Goal: Task Accomplishment & Management: Use online tool/utility

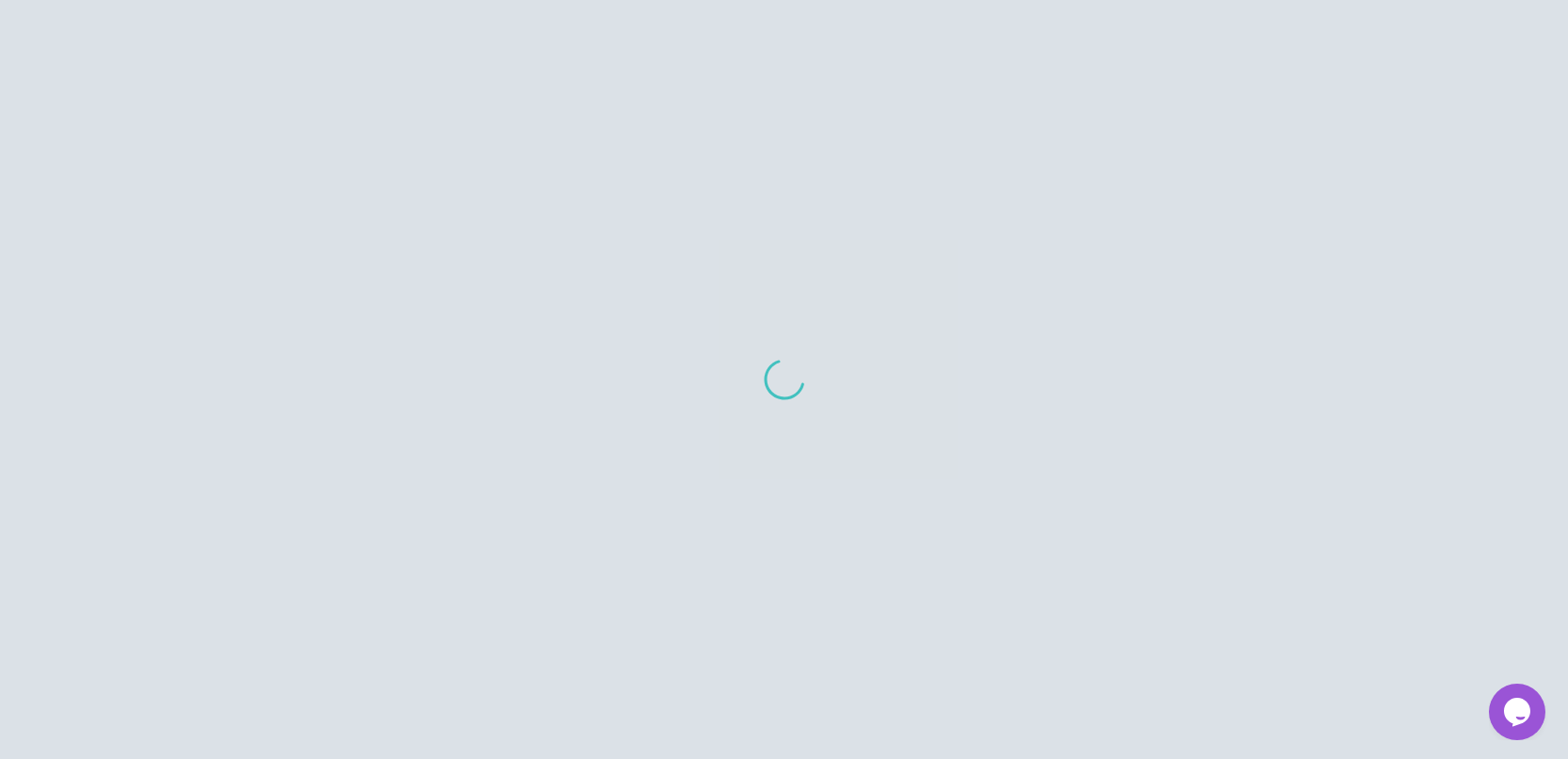
scroll to position [19, 0]
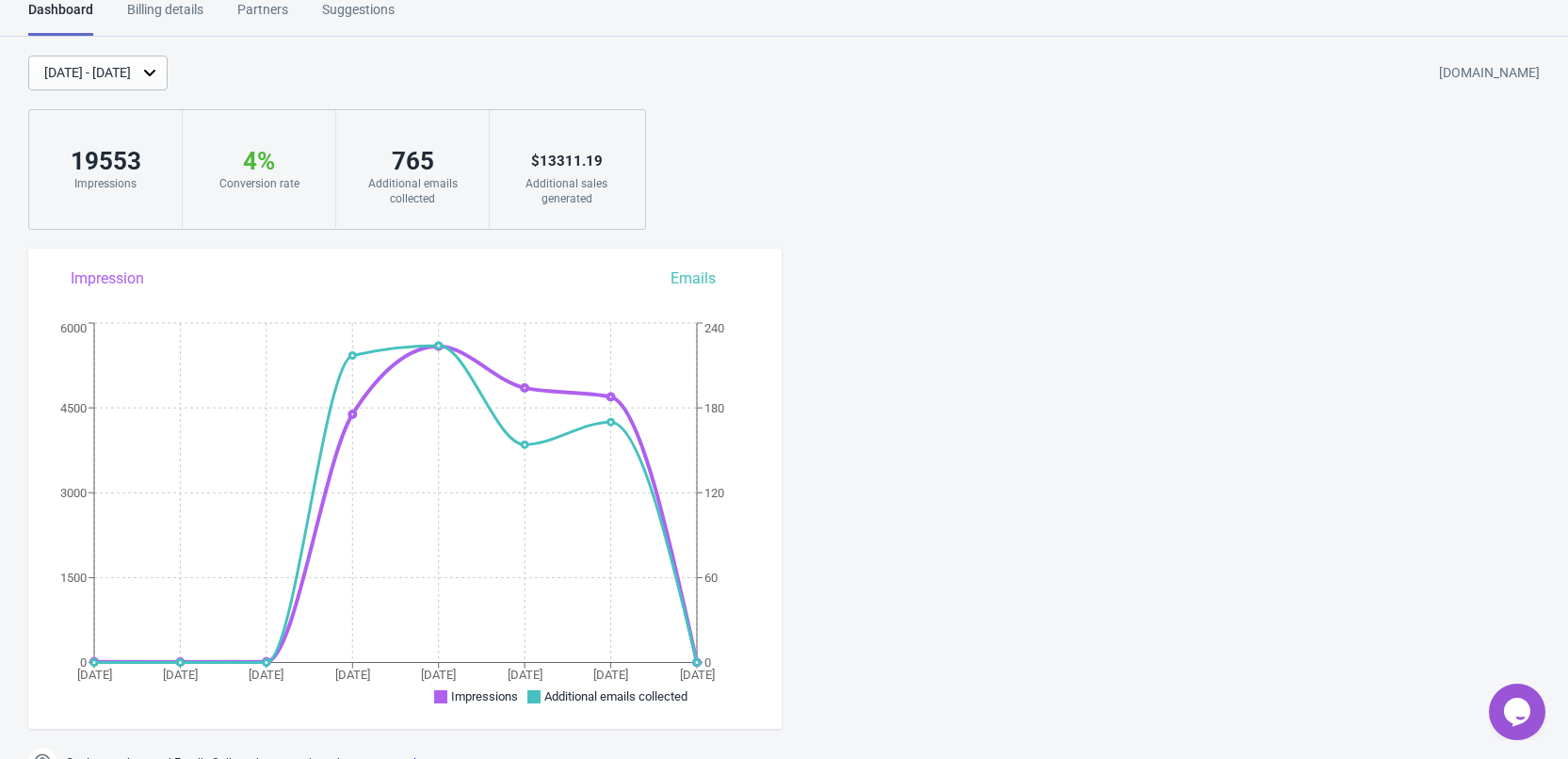
click at [131, 72] on div "[DATE] - [DATE]" at bounding box center [88, 72] width 87 height 20
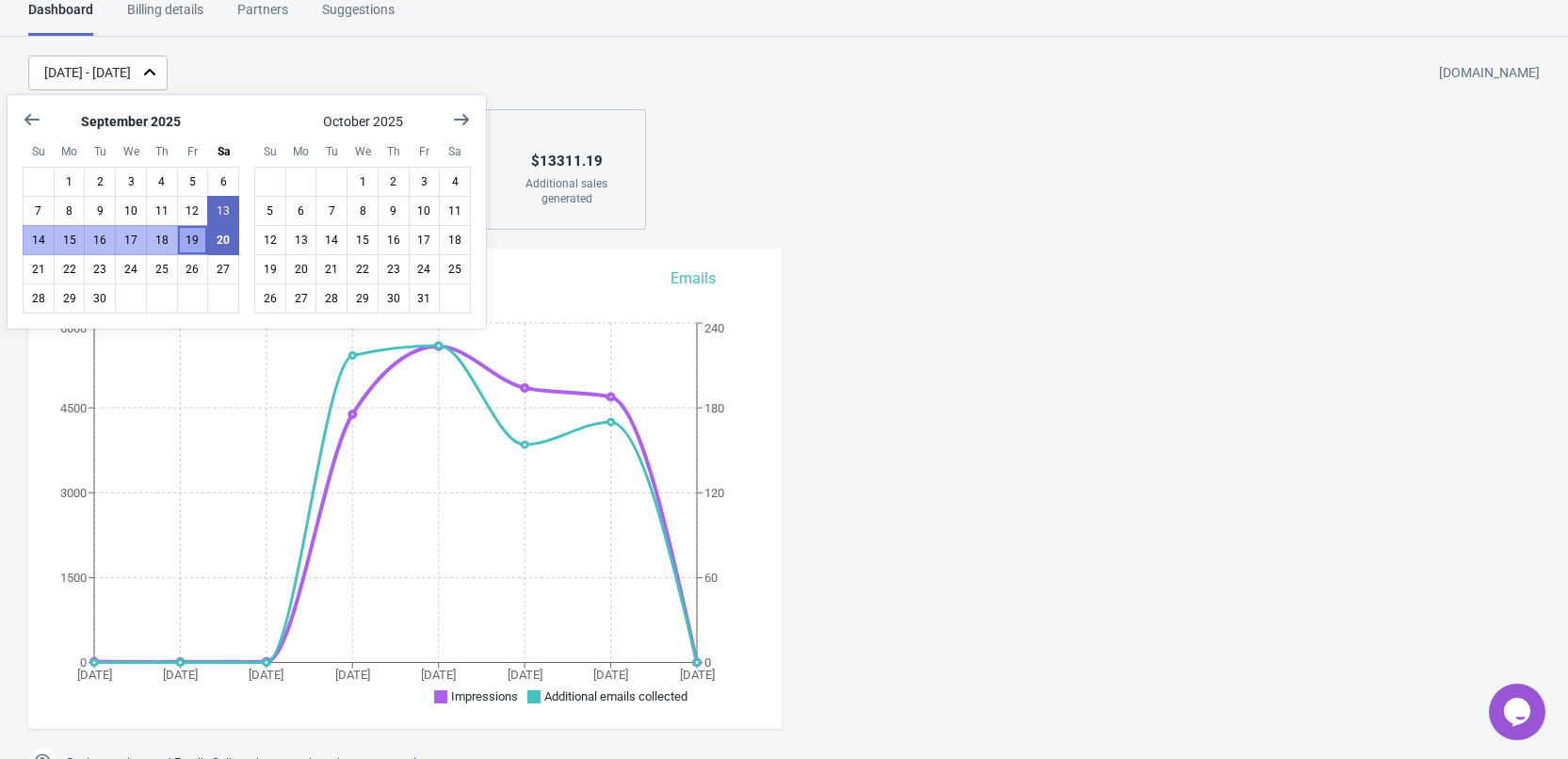
click at [195, 238] on button "19" at bounding box center [193, 241] width 32 height 30
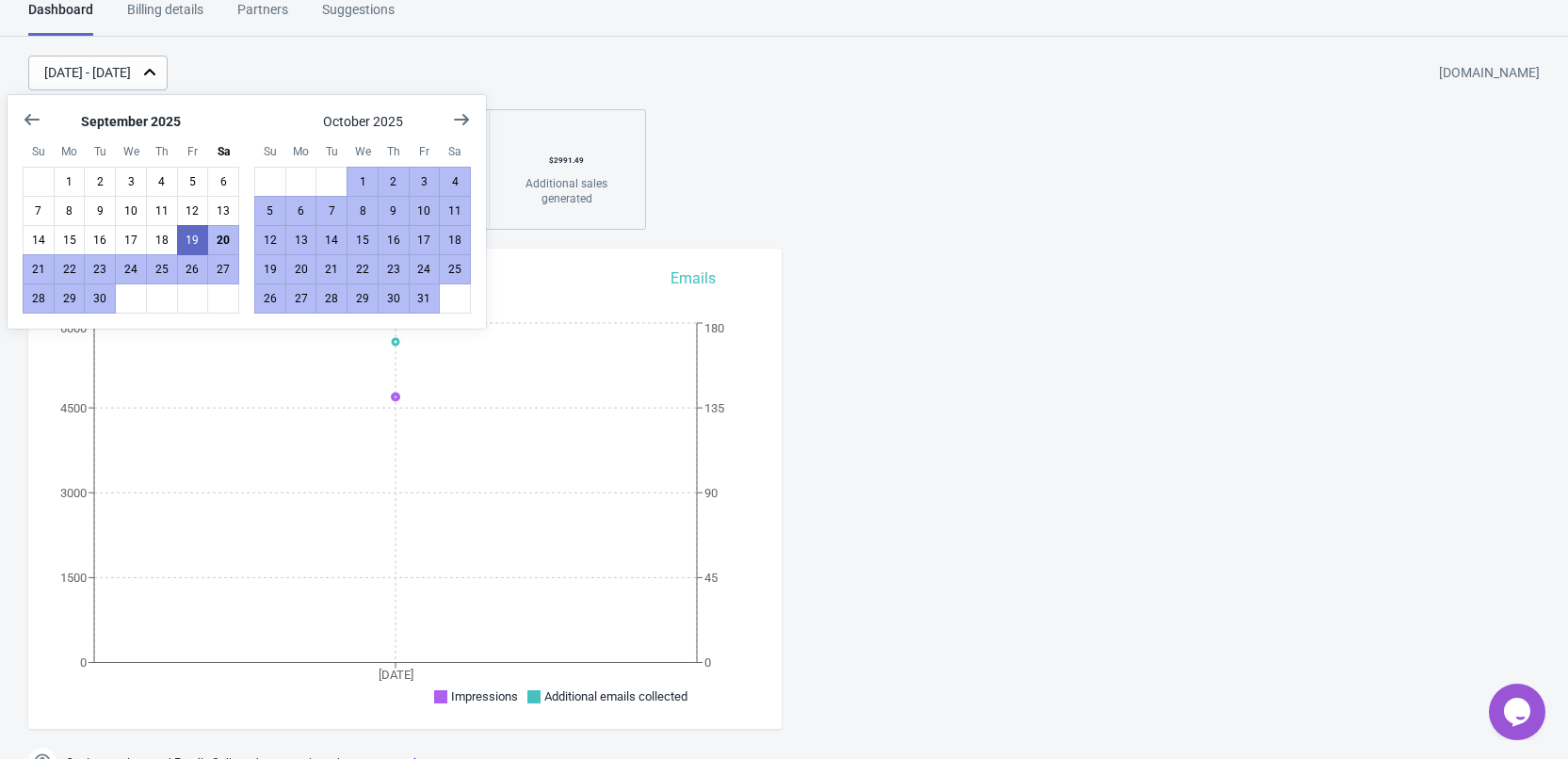
click at [421, 64] on div "[DATE] - [DATE] [DOMAIN_NAME]" at bounding box center [798, 72] width 1540 height 35
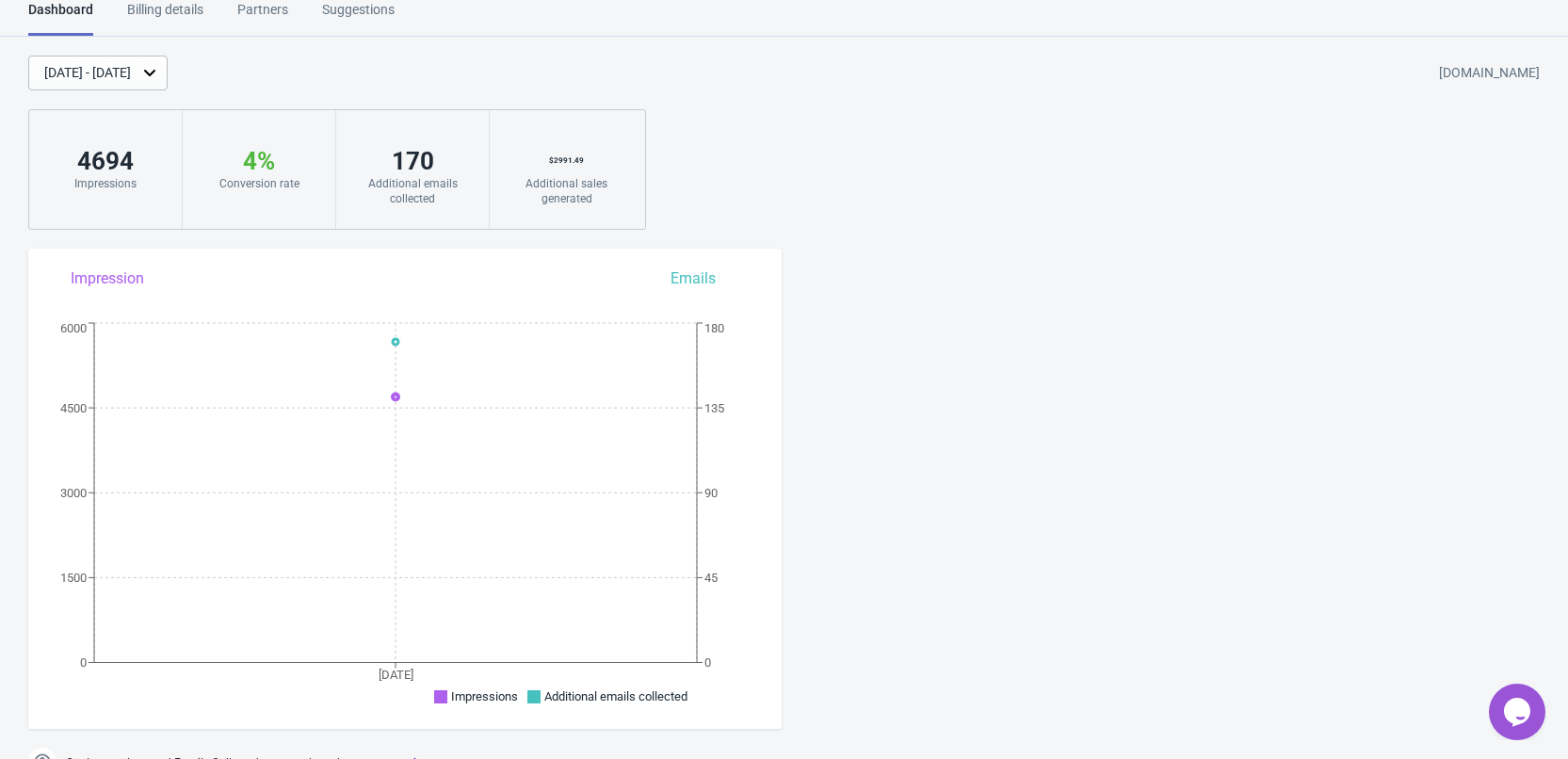
click at [131, 67] on div "[DATE] - [DATE]" at bounding box center [88, 72] width 87 height 20
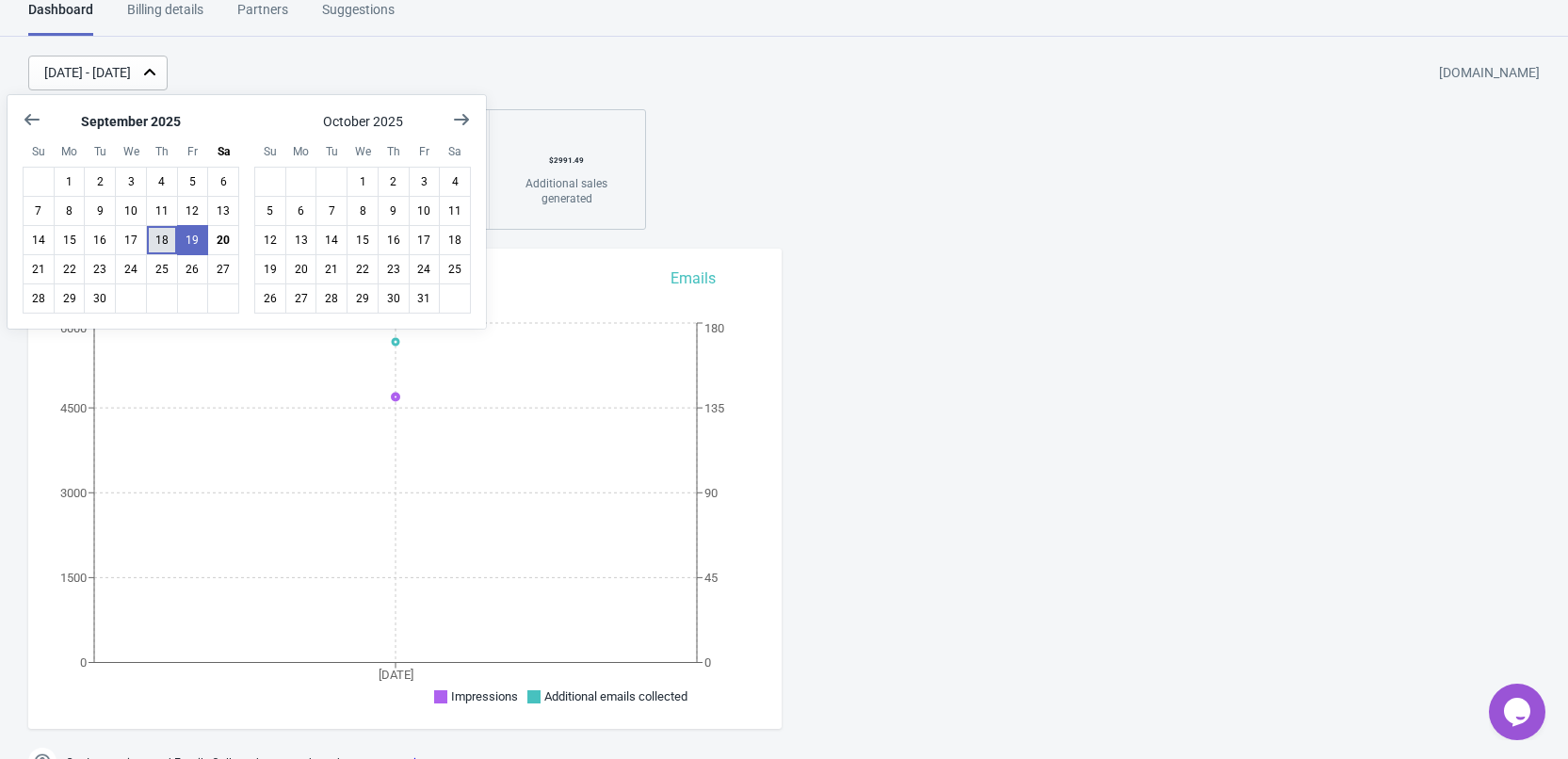
click at [167, 238] on button "18" at bounding box center [162, 241] width 32 height 30
click at [435, 88] on div "[DATE] - [DATE] [DOMAIN_NAME]" at bounding box center [798, 72] width 1540 height 35
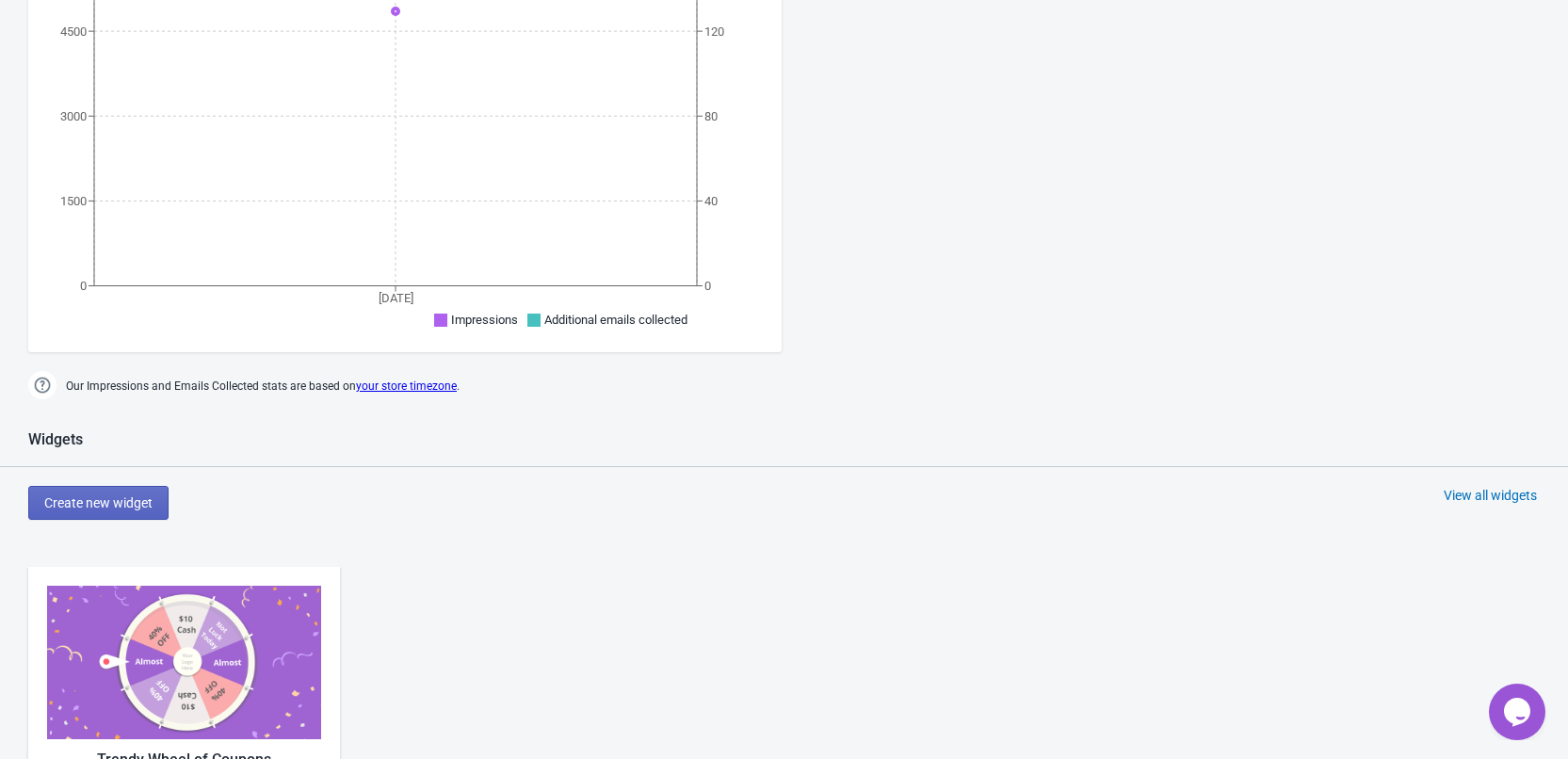
scroll to position [772, 0]
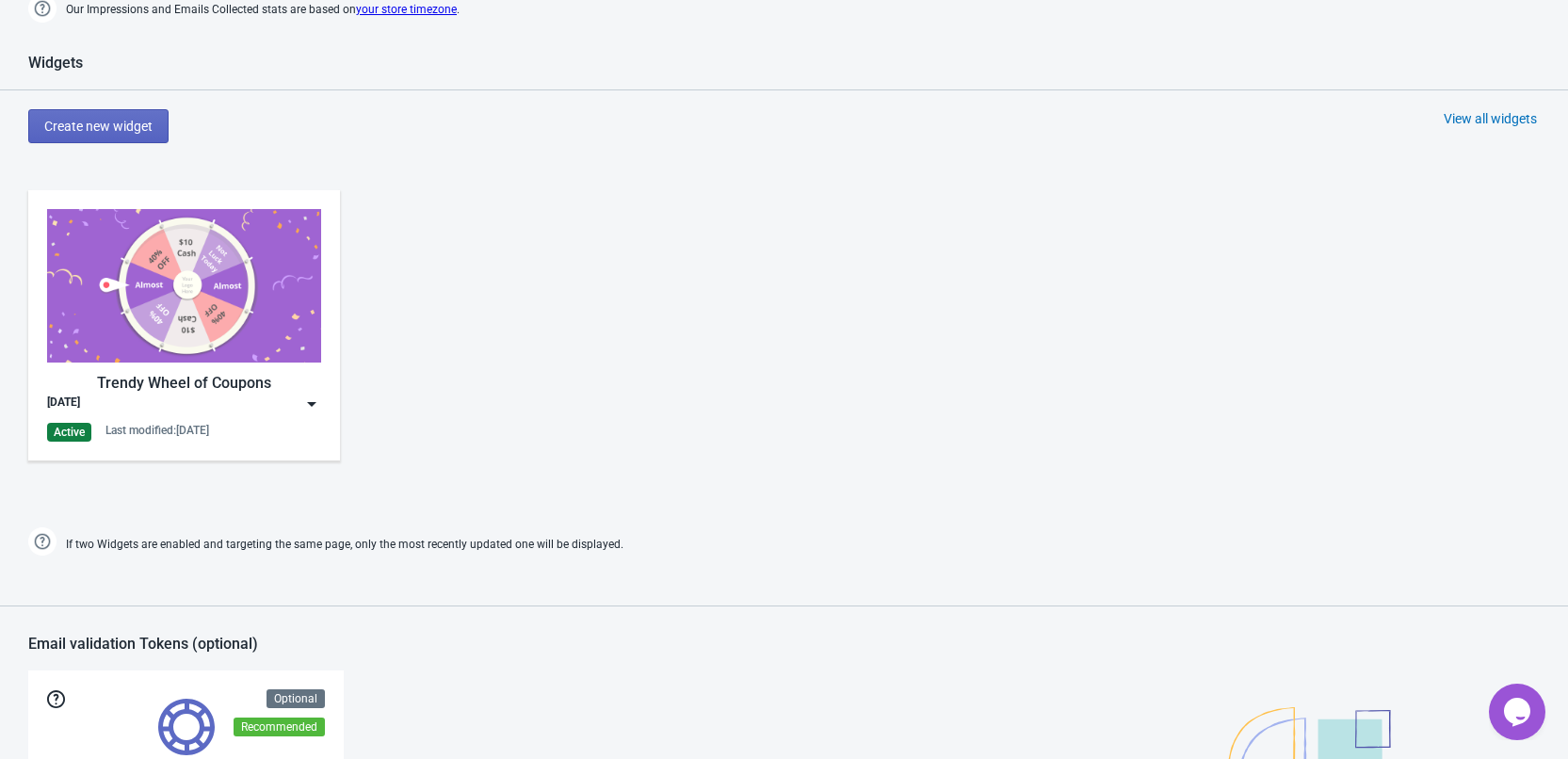
click at [310, 393] on div "Trendy Wheel of Coupons" at bounding box center [185, 383] width 274 height 23
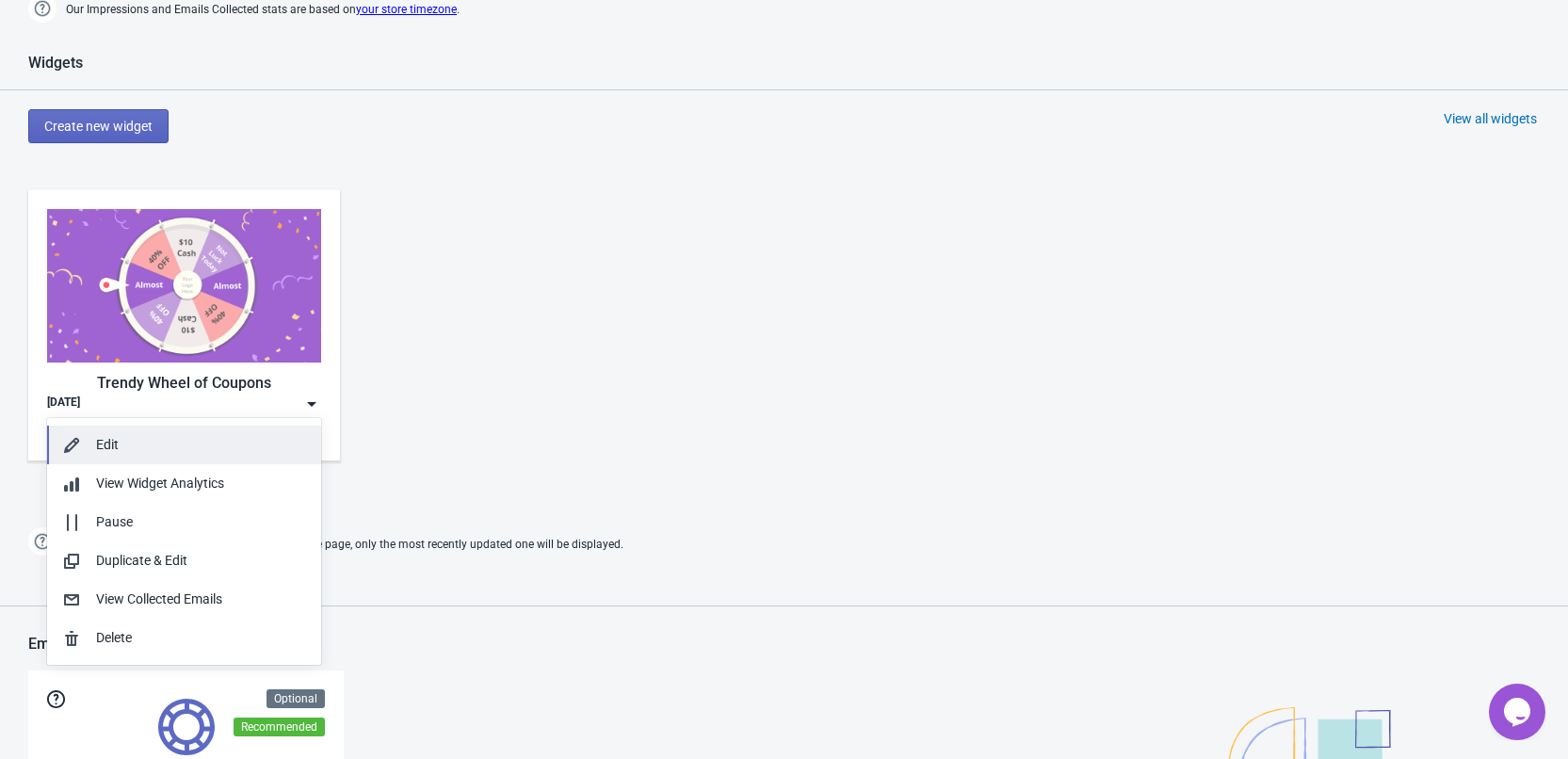
click at [138, 439] on div "Edit" at bounding box center [201, 444] width 210 height 20
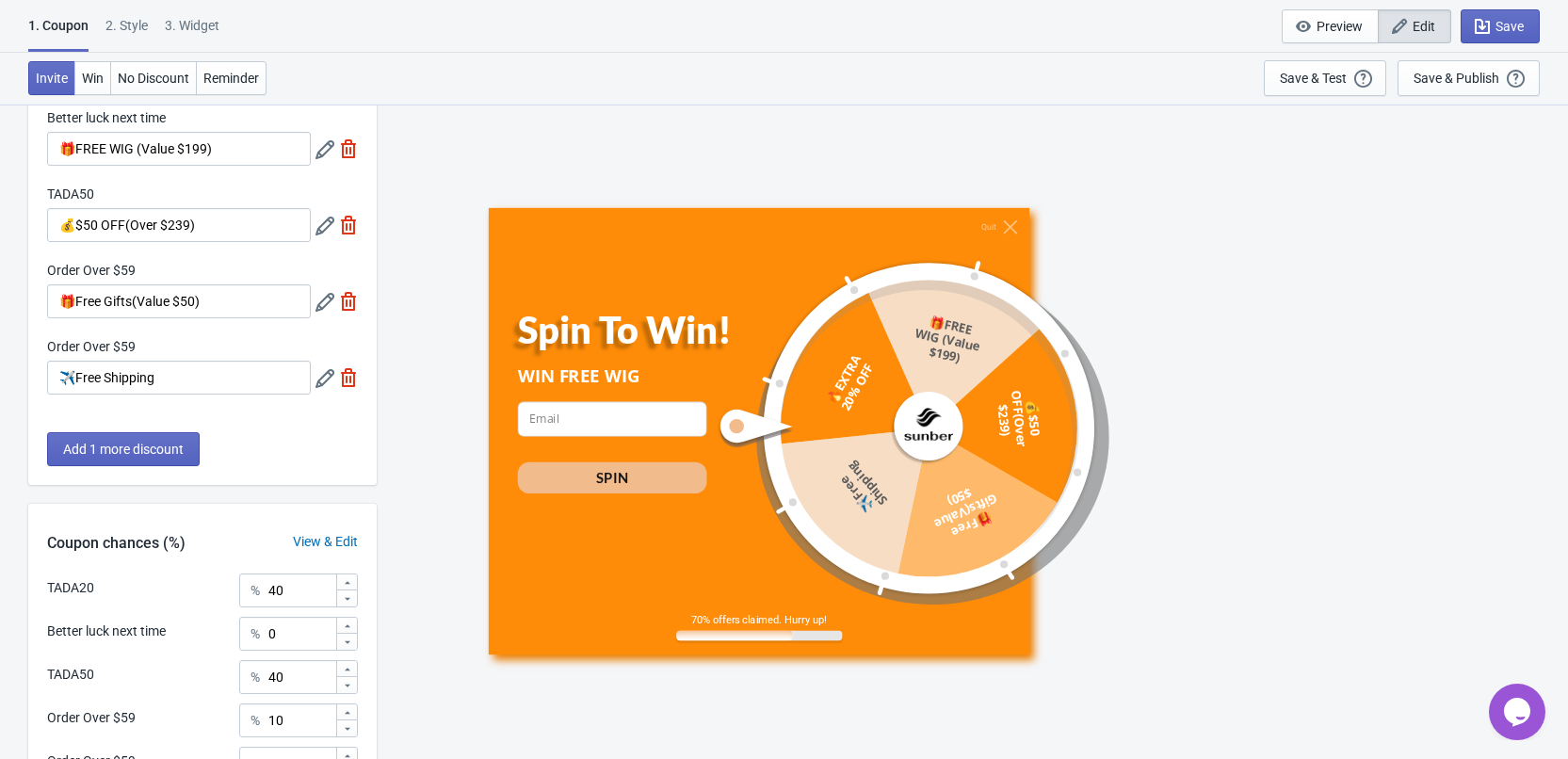
scroll to position [364, 0]
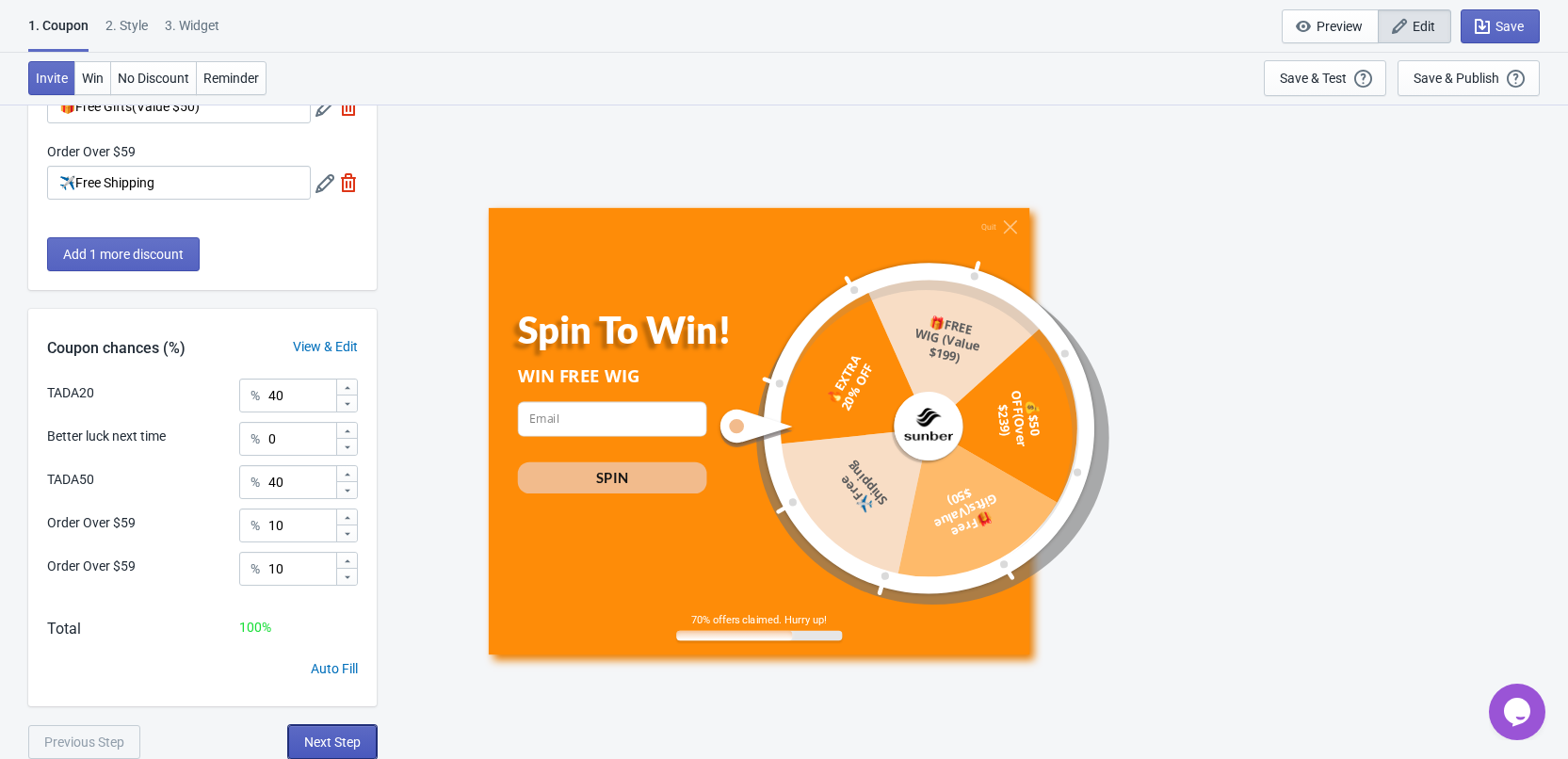
click at [350, 744] on span "Next Step" at bounding box center [332, 742] width 56 height 15
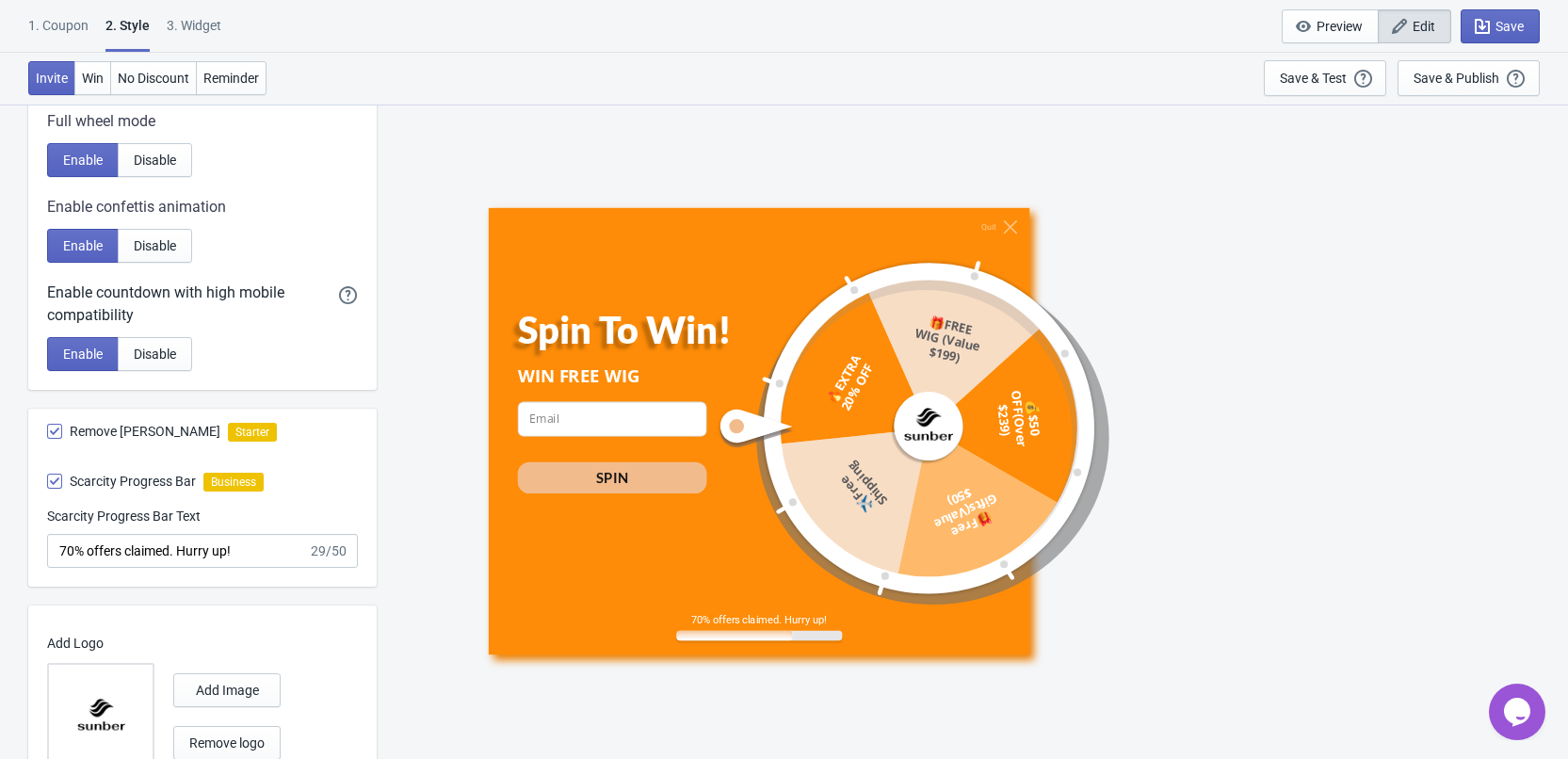
scroll to position [977, 0]
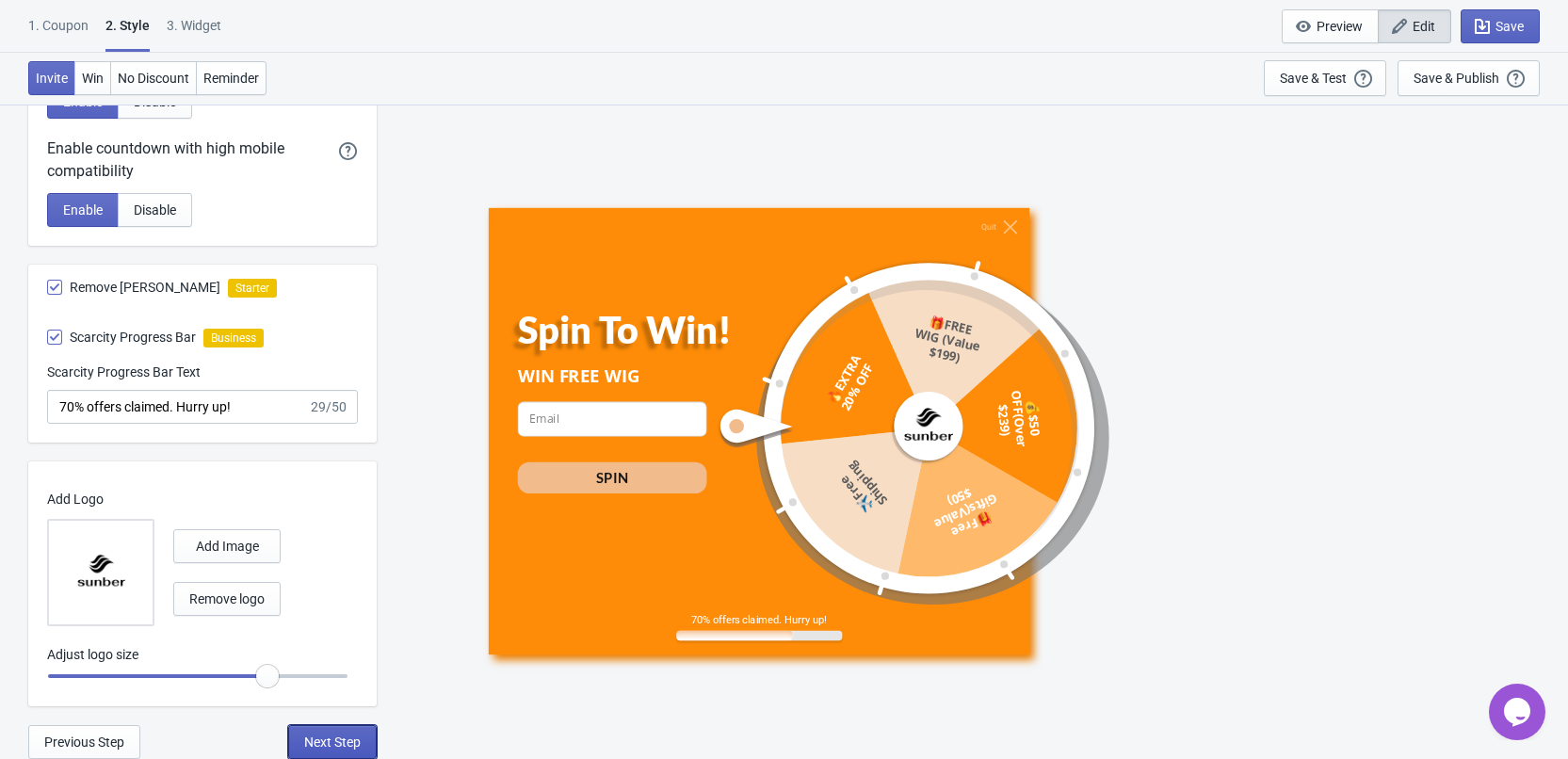
click at [324, 742] on span "Next Step" at bounding box center [332, 742] width 56 height 15
select select "once"
select select "left"
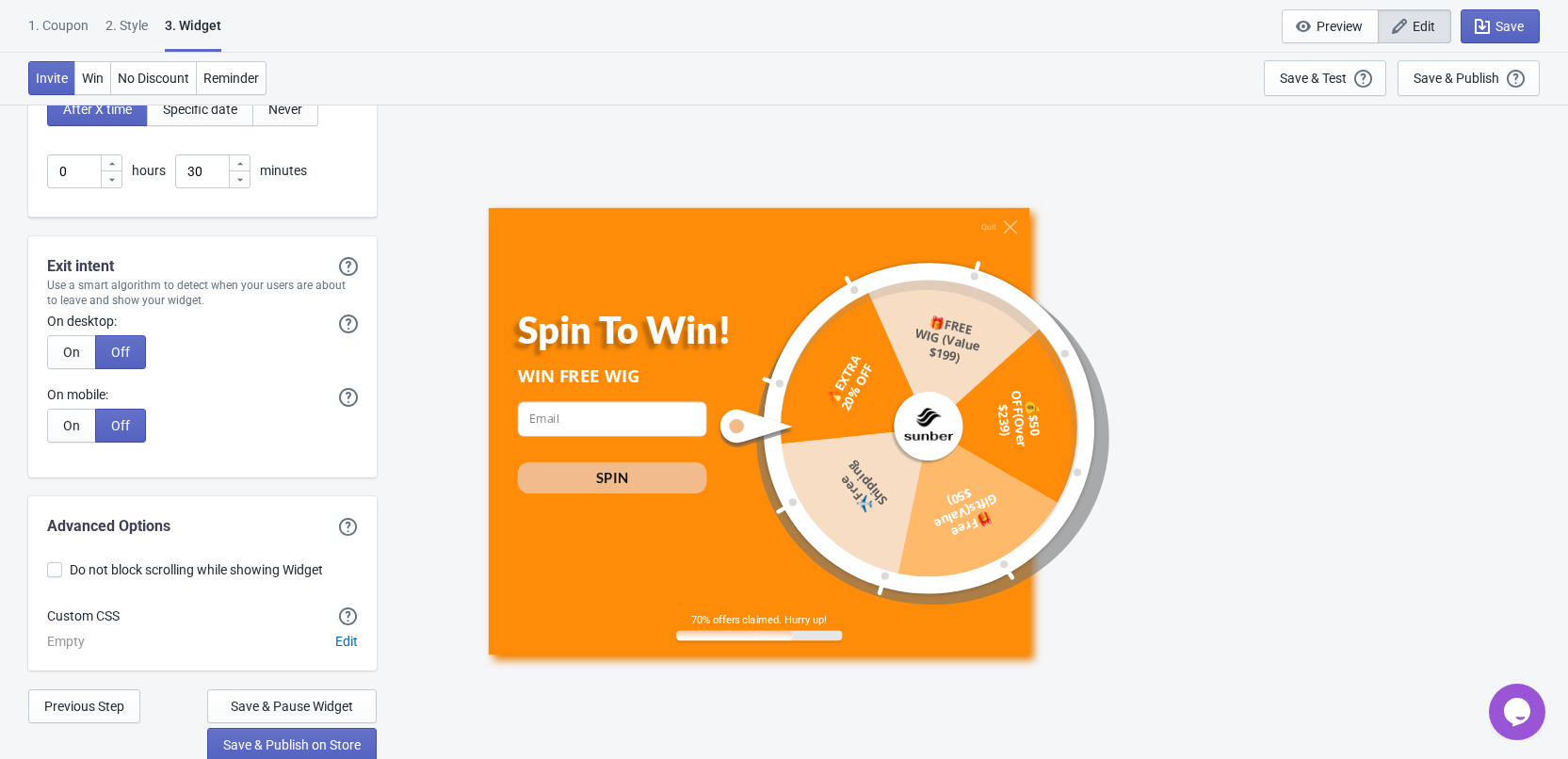
scroll to position [4747, 0]
click at [94, 696] on span "Previous Step" at bounding box center [85, 704] width 80 height 15
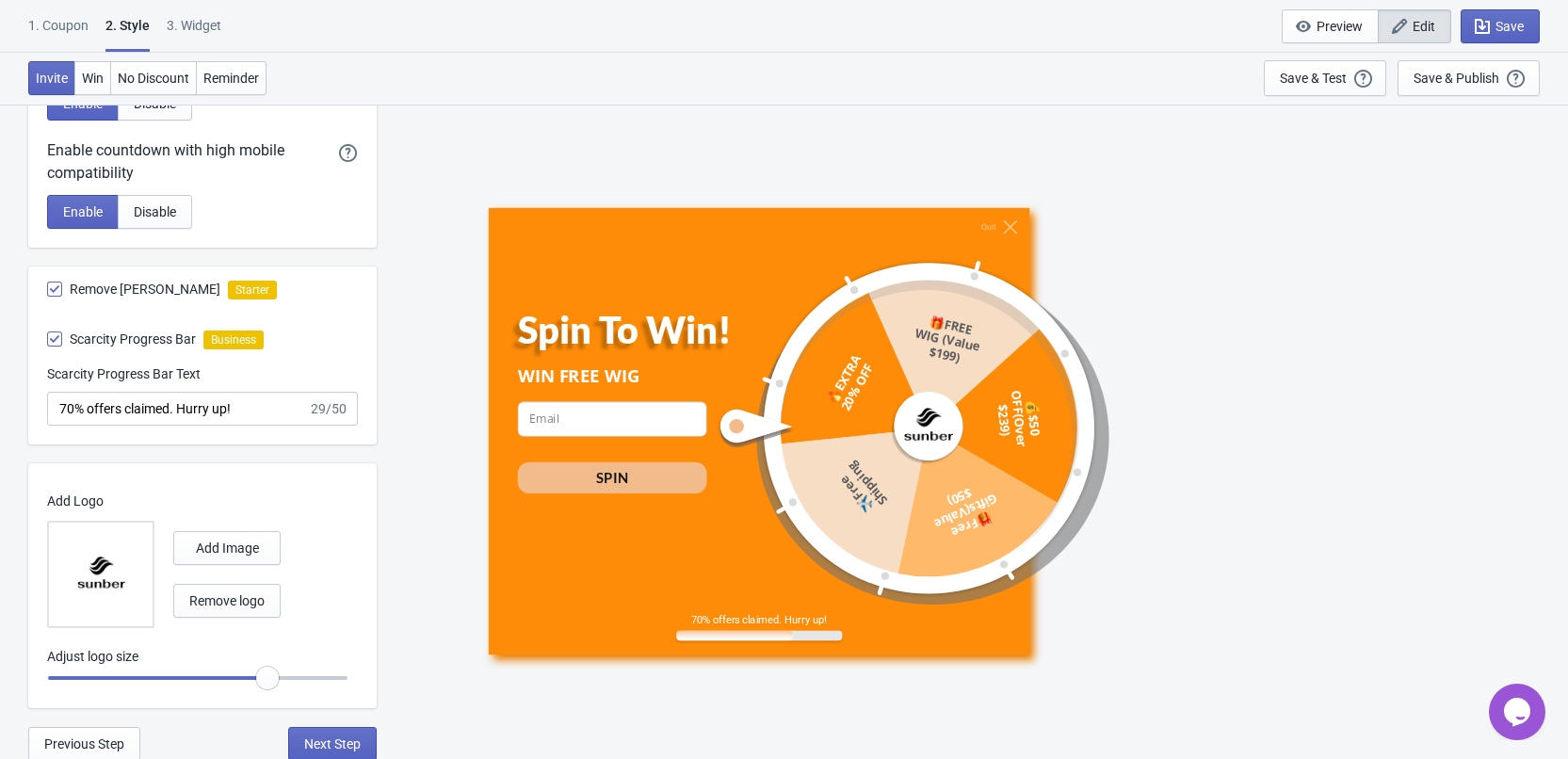
scroll to position [977, 0]
click at [108, 748] on span "Previous Step" at bounding box center [85, 742] width 80 height 15
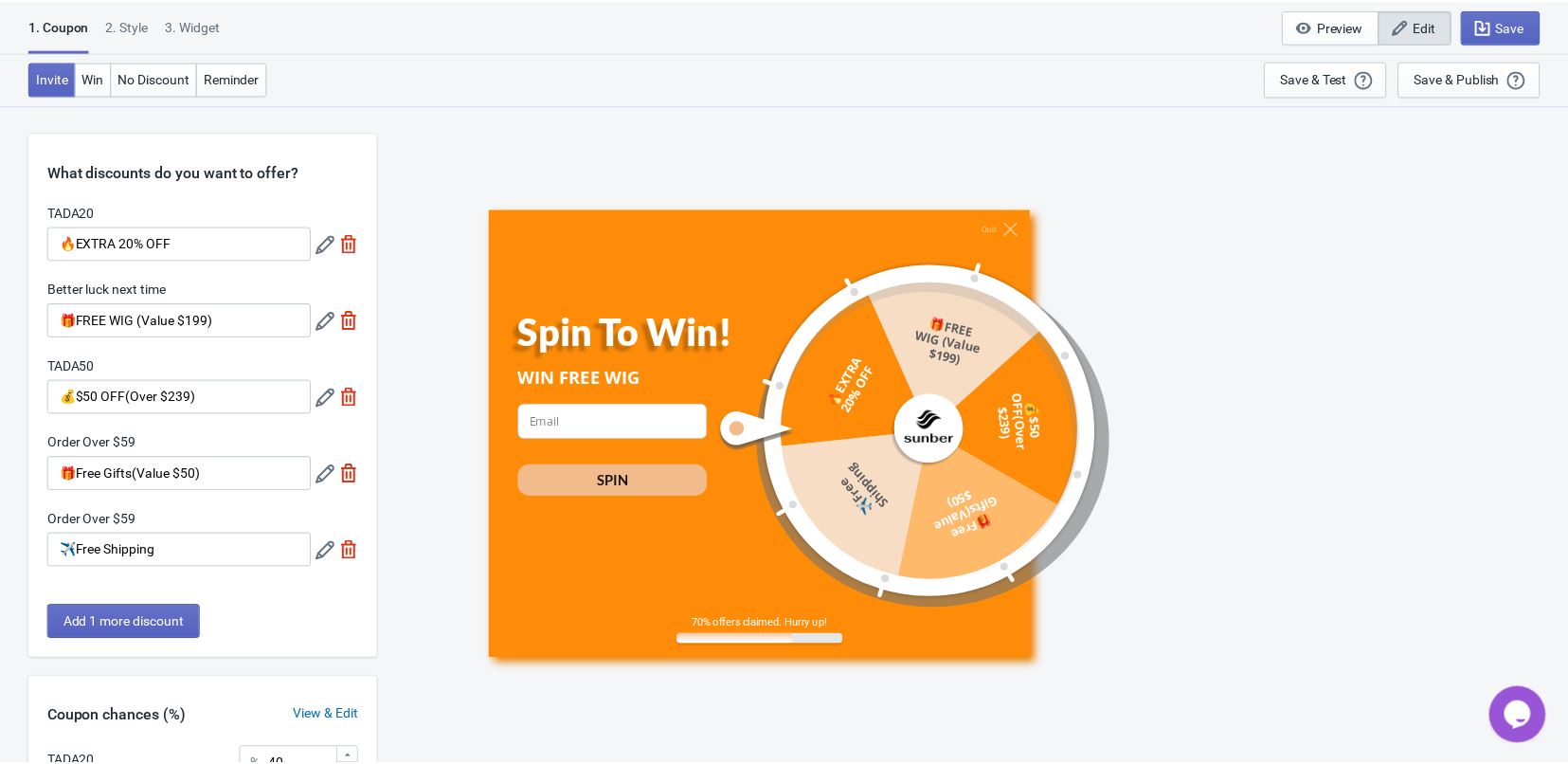
scroll to position [367, 0]
